Goal: Find specific page/section: Find specific page/section

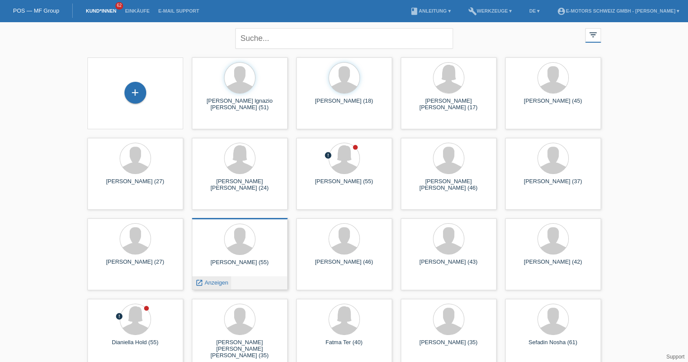
click at [215, 283] on span "Anzeigen" at bounding box center [217, 282] width 24 height 7
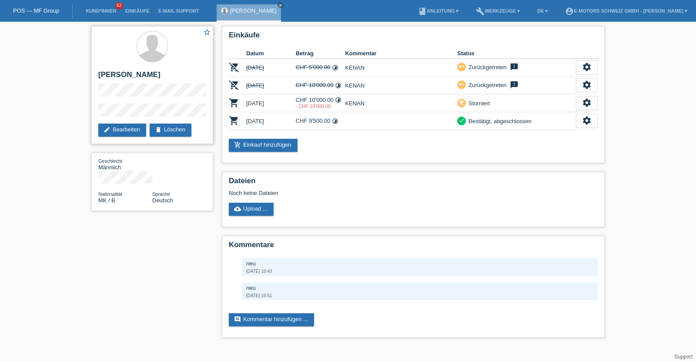
click at [108, 73] on h2 "[PERSON_NAME]" at bounding box center [152, 77] width 108 height 13
drag, startPoint x: 108, startPoint y: 73, endPoint x: 151, endPoint y: 73, distance: 43.5
click at [151, 73] on h2 "[PERSON_NAME]" at bounding box center [152, 77] width 108 height 13
copy h2 "[PERSON_NAME]"
drag, startPoint x: 97, startPoint y: 103, endPoint x: 155, endPoint y: 103, distance: 57.0
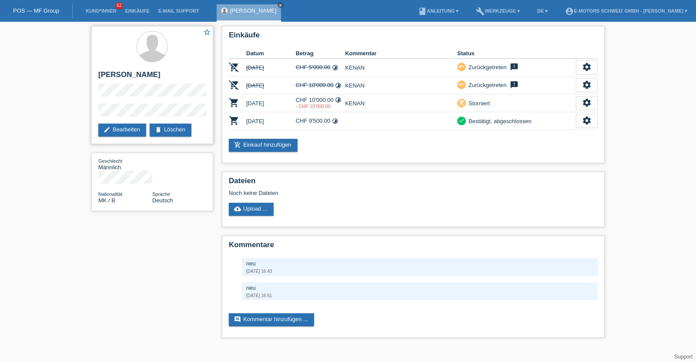
click at [155, 103] on div "star_border [PERSON_NAME] edit Bearbeiten delete Löschen" at bounding box center [152, 85] width 122 height 118
click at [94, 116] on div "star_border [PERSON_NAME] edit Bearbeiten delete Löschen" at bounding box center [152, 85] width 122 height 118
